Goal: Complete application form

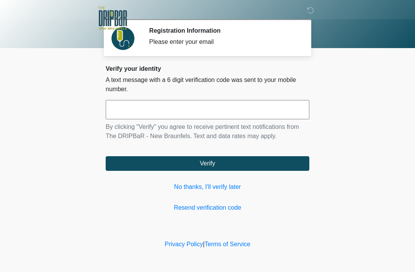
click at [198, 108] on input "text" at bounding box center [208, 109] width 204 height 19
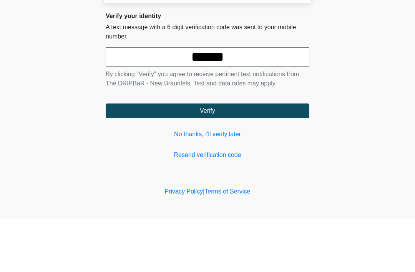
type input "******"
click at [221, 156] on button "Verify" at bounding box center [208, 163] width 204 height 15
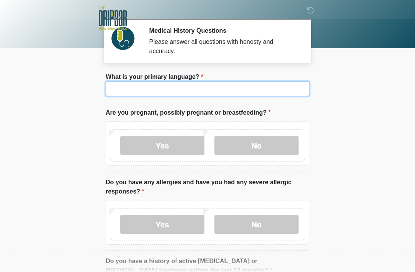
click at [190, 86] on input "What is your primary language?" at bounding box center [208, 88] width 204 height 15
type input "*******"
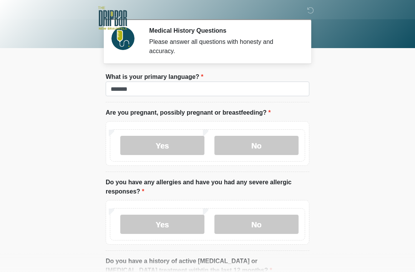
click at [269, 146] on label "No" at bounding box center [256, 145] width 84 height 19
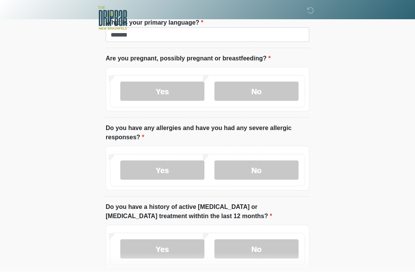
scroll to position [56, 0]
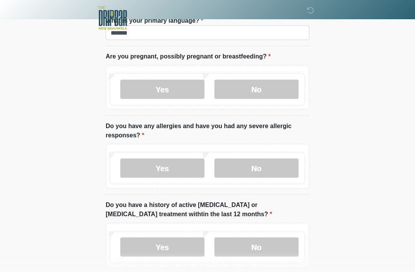
click at [273, 165] on label "No" at bounding box center [256, 168] width 84 height 19
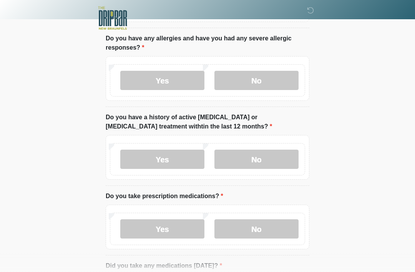
scroll to position [143, 0]
click at [262, 156] on label "No" at bounding box center [256, 159] width 84 height 19
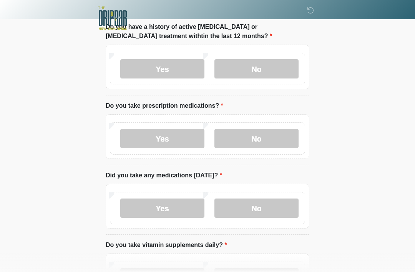
scroll to position [235, 0]
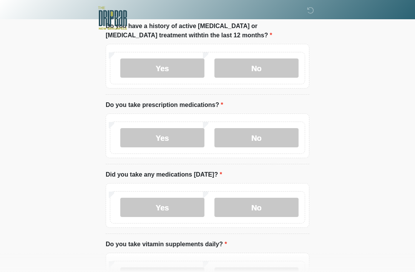
click at [264, 133] on label "No" at bounding box center [256, 137] width 84 height 19
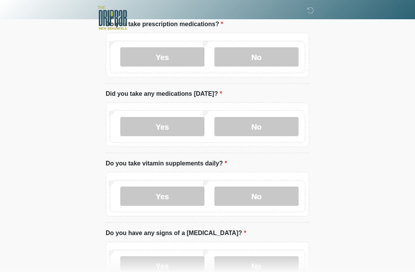
scroll to position [318, 0]
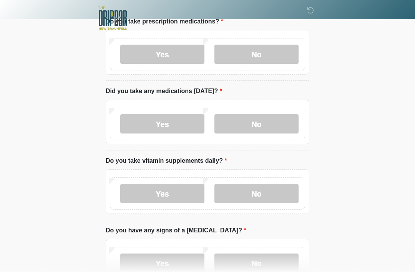
click at [166, 119] on label "Yes" at bounding box center [162, 123] width 84 height 19
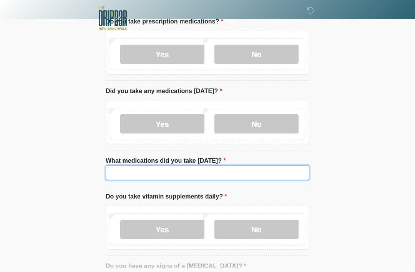
click at [176, 172] on input "What medications did you take [DATE]?" at bounding box center [208, 172] width 204 height 15
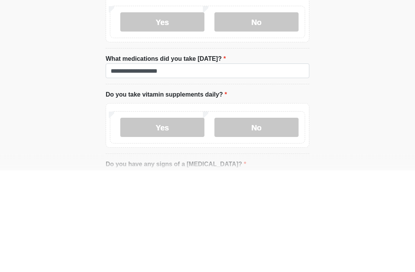
scroll to position [420, 0]
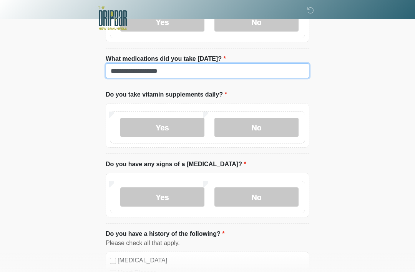
type input "**********"
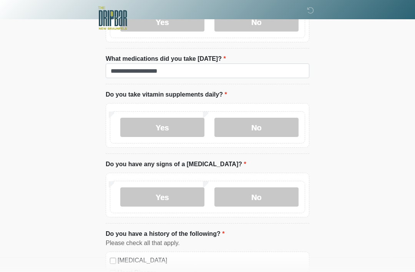
click at [176, 123] on label "Yes" at bounding box center [162, 127] width 84 height 19
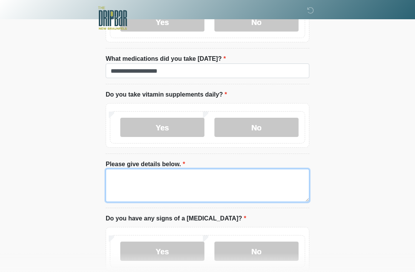
click at [211, 174] on textarea "Please give details below." at bounding box center [208, 185] width 204 height 33
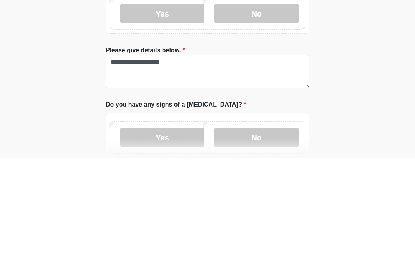
scroll to position [534, 0]
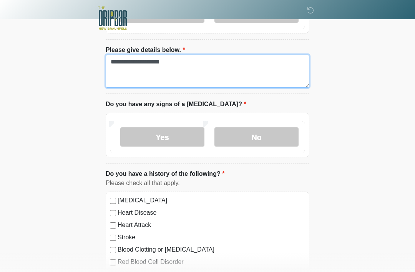
type textarea "**********"
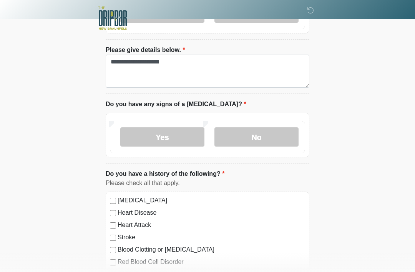
click at [274, 134] on label "No" at bounding box center [256, 136] width 84 height 19
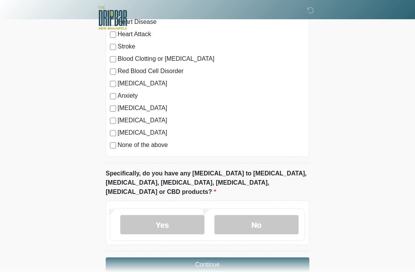
scroll to position [730, 0]
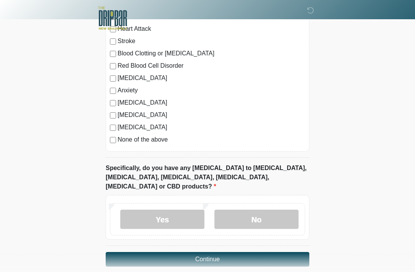
click at [261, 209] on label "No" at bounding box center [256, 218] width 84 height 19
click at [225, 252] on button "Continue" at bounding box center [208, 259] width 204 height 15
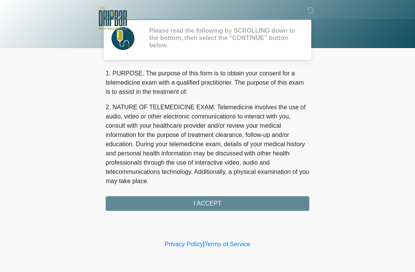
scroll to position [0, 0]
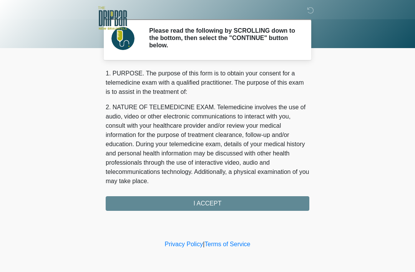
click at [217, 201] on div "1. PURPOSE. The purpose of this form is to obtain your consent for a telemedici…" at bounding box center [208, 140] width 204 height 142
click at [207, 199] on div "1. PURPOSE. The purpose of this form is to obtain your consent for a telemedici…" at bounding box center [208, 140] width 204 height 142
click at [273, 235] on body "‎ ‎ Please read the following by SCROLLING down to the bottom, then select the …" at bounding box center [207, 136] width 415 height 272
click at [299, 46] on div "Please read the following by SCROLLING down to the bottom, then select the "CON…" at bounding box center [223, 39] width 160 height 25
click at [351, 76] on body "‎ ‎ Please read the following by SCROLLING down to the bottom, then select the …" at bounding box center [207, 136] width 415 height 272
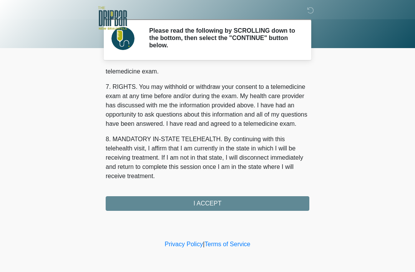
scroll to position [337, 0]
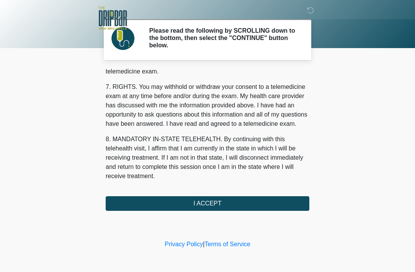
click at [210, 206] on button "I ACCEPT" at bounding box center [208, 203] width 204 height 15
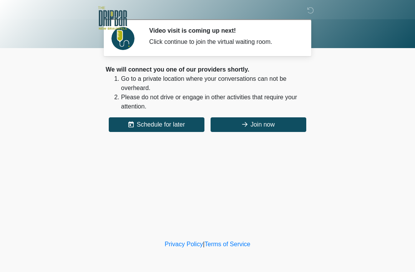
click at [270, 123] on button "Join now" at bounding box center [259, 124] width 96 height 15
